Goal: Check status: Check status

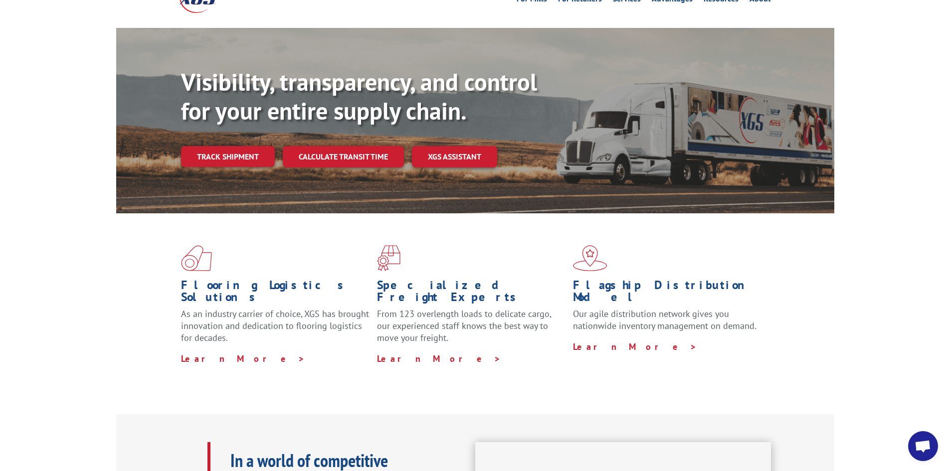
scroll to position [50, 0]
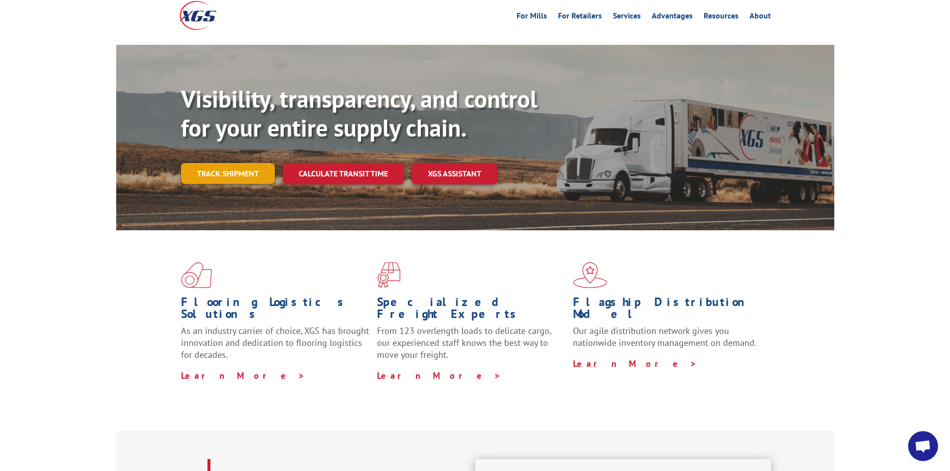
click at [243, 163] on link "Track shipment" at bounding box center [228, 173] width 94 height 21
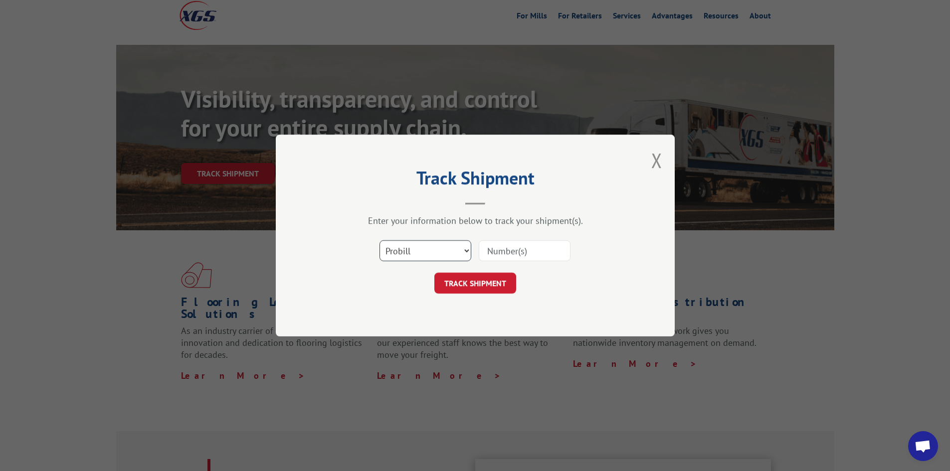
click at [433, 256] on select "Select category... Probill BOL PO" at bounding box center [426, 250] width 92 height 21
select select "bol"
click at [380, 240] on select "Select category... Probill BOL PO" at bounding box center [426, 250] width 92 height 21
click at [487, 262] on div at bounding box center [525, 250] width 92 height 23
click at [497, 256] on input at bounding box center [525, 250] width 92 height 21
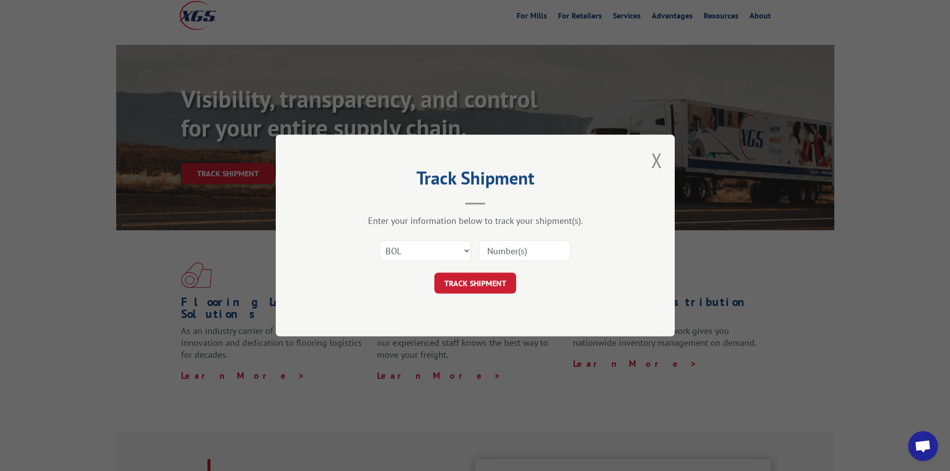
paste input "4084638"
type input "4084638"
click at [489, 277] on button "TRACK SHIPMENT" at bounding box center [476, 283] width 82 height 21
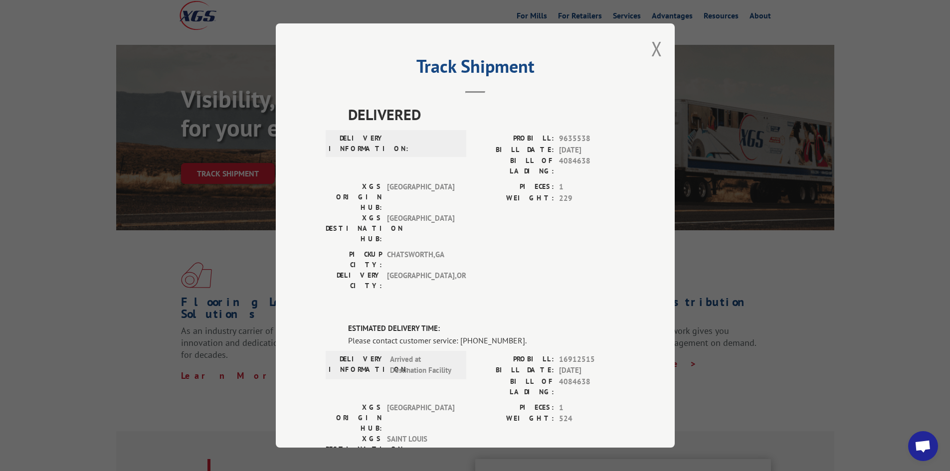
scroll to position [0, 0]
click at [654, 52] on button "Close modal" at bounding box center [657, 49] width 11 height 26
